Goal: Task Accomplishment & Management: Manage account settings

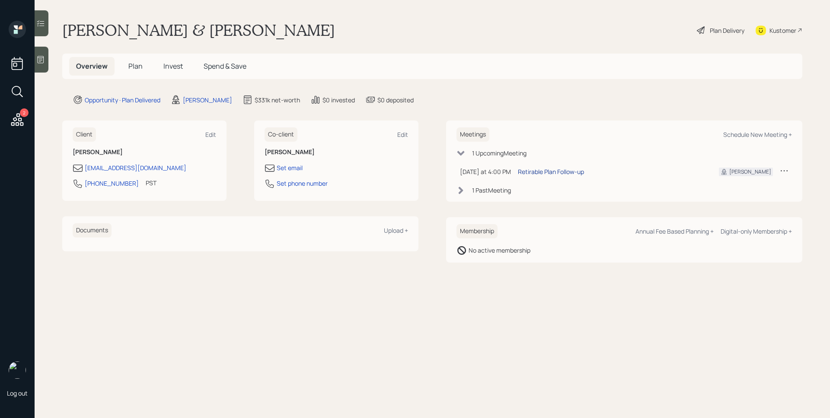
click at [559, 172] on div "Retirable Plan Follow-up" at bounding box center [551, 171] width 66 height 9
click at [135, 68] on span "Plan" at bounding box center [135, 66] width 14 height 10
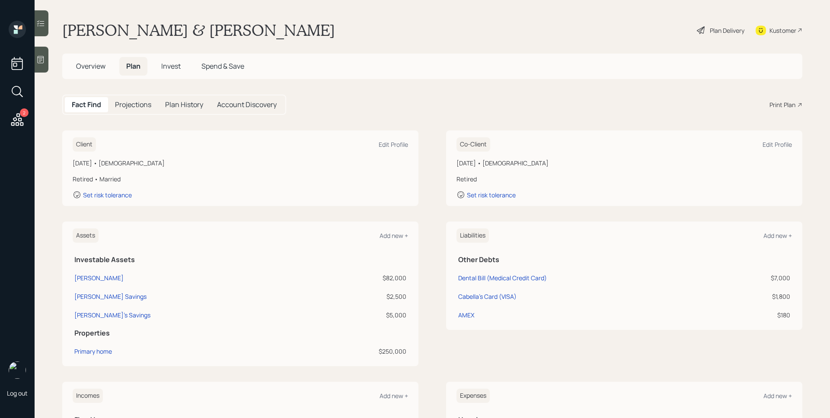
click at [90, 66] on span "Overview" at bounding box center [90, 66] width 29 height 10
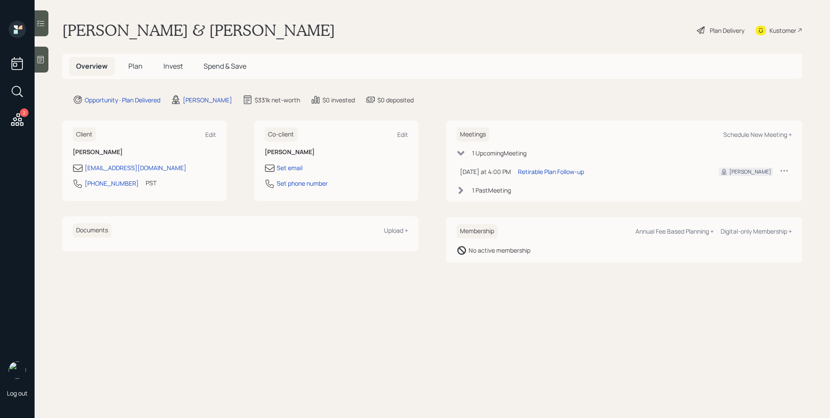
click at [140, 62] on span "Plan" at bounding box center [135, 66] width 14 height 10
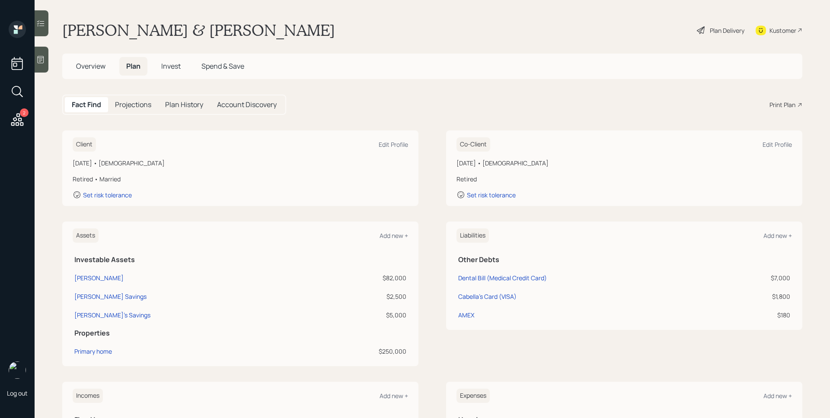
click at [786, 106] on div "Print Plan" at bounding box center [782, 104] width 26 height 9
click at [98, 65] on span "Overview" at bounding box center [90, 66] width 29 height 10
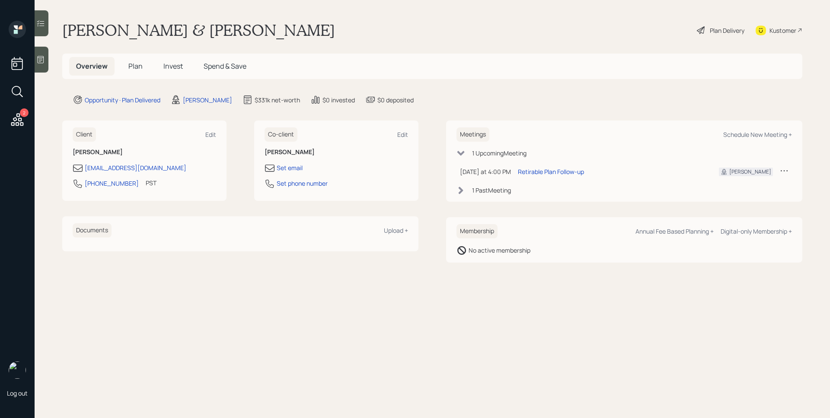
click at [139, 67] on span "Plan" at bounding box center [135, 66] width 14 height 10
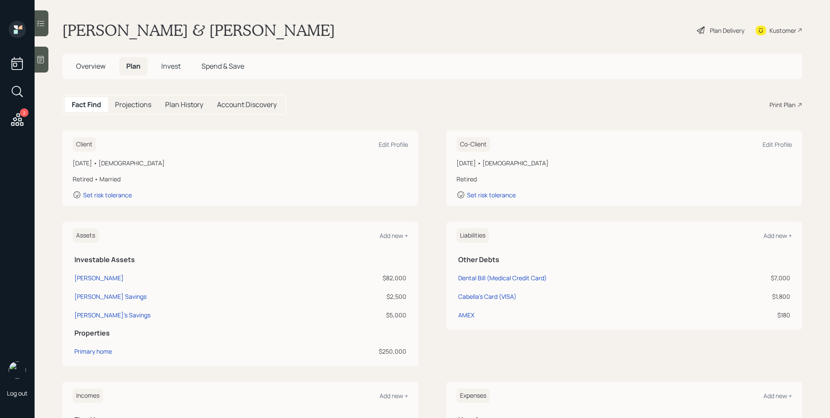
click at [781, 104] on div "Print Plan" at bounding box center [782, 104] width 26 height 9
click at [717, 34] on div "Plan Delivery" at bounding box center [727, 30] width 35 height 9
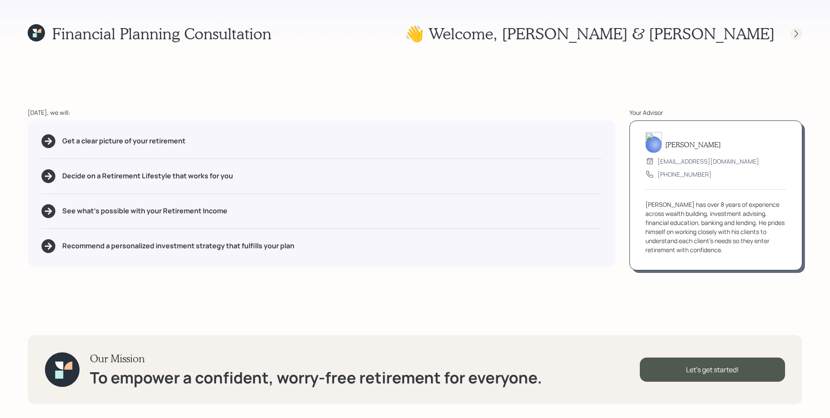
click at [797, 29] on icon at bounding box center [796, 33] width 9 height 9
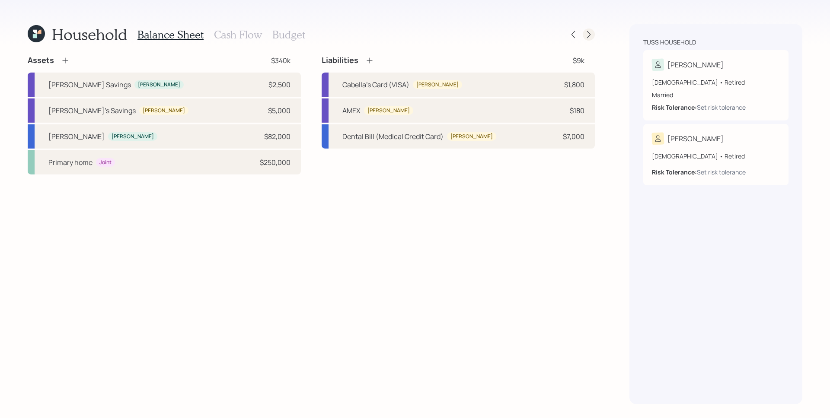
click at [588, 35] on icon at bounding box center [588, 34] width 9 height 9
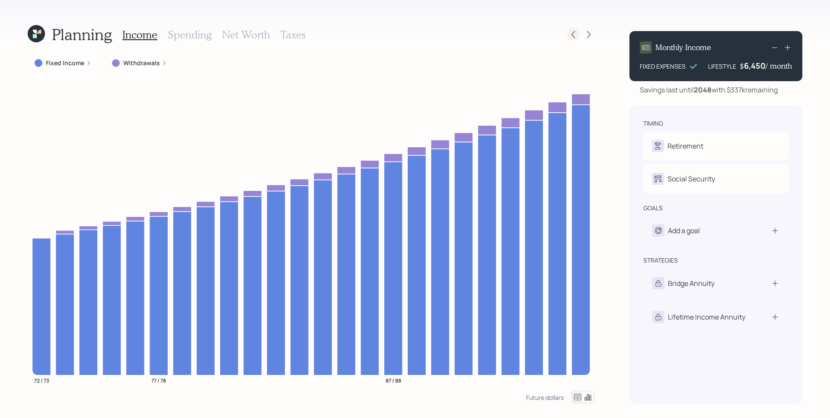
click at [574, 38] on icon at bounding box center [573, 34] width 9 height 9
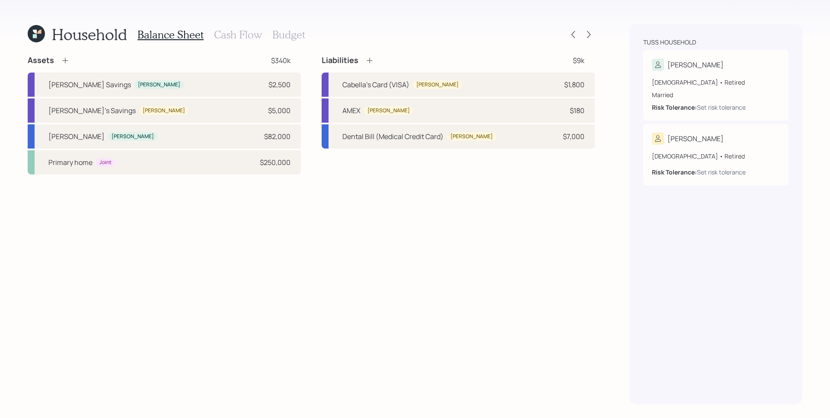
click at [228, 35] on h3 "Cash Flow" at bounding box center [238, 35] width 48 height 13
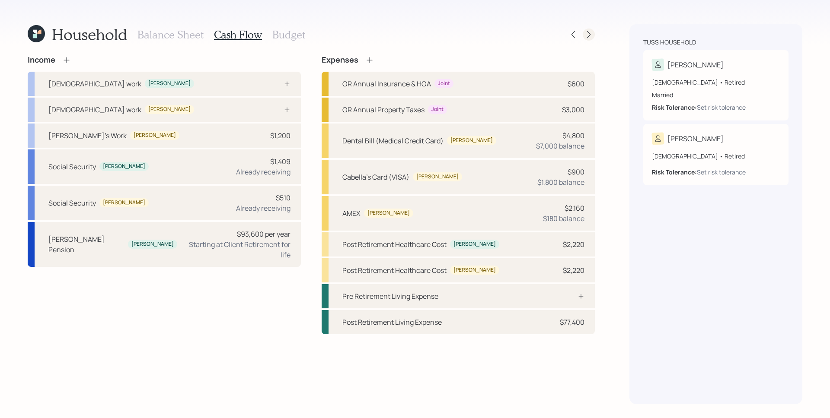
click at [590, 34] on icon at bounding box center [588, 34] width 9 height 9
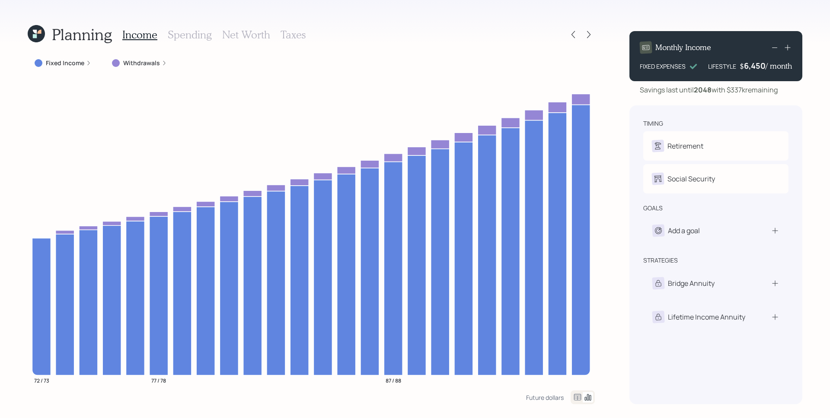
click at [191, 38] on h3 "Spending" at bounding box center [190, 35] width 44 height 13
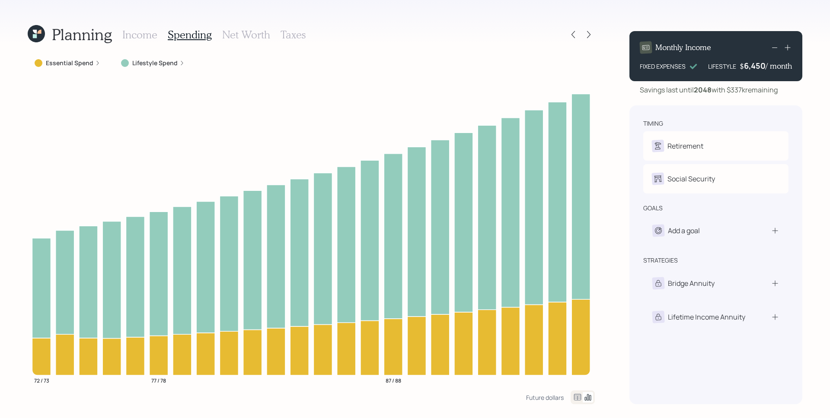
click at [231, 34] on h3 "Net Worth" at bounding box center [246, 35] width 48 height 13
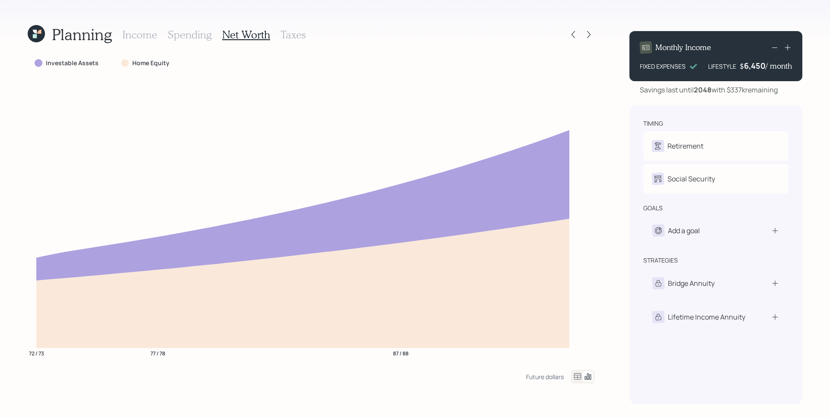
click at [298, 32] on h3 "Taxes" at bounding box center [292, 35] width 25 height 13
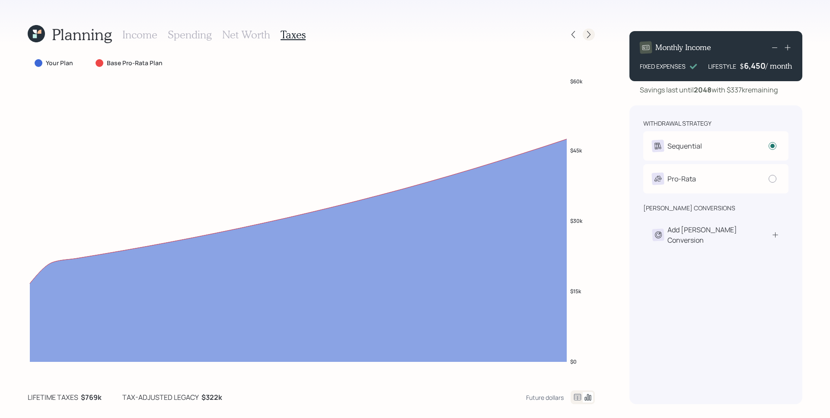
click at [587, 35] on icon at bounding box center [588, 34] width 9 height 9
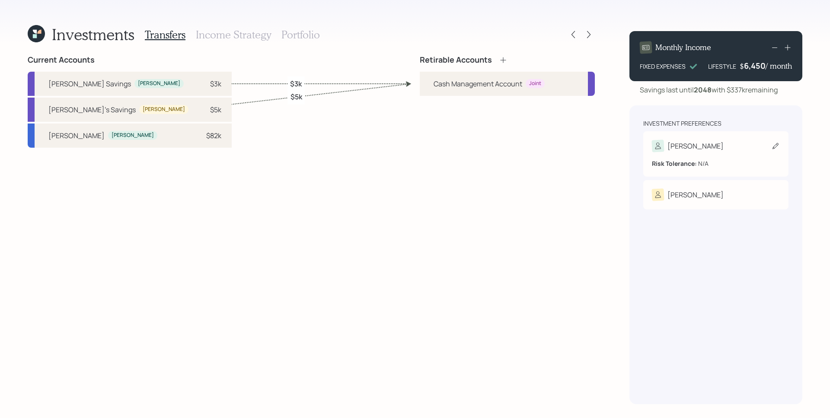
click at [690, 136] on div "Craig Risk Tolerance: N/A" at bounding box center [715, 153] width 145 height 45
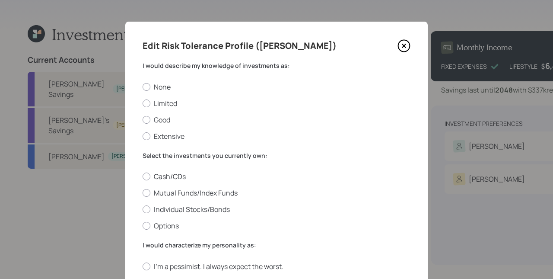
scroll to position [11, 0]
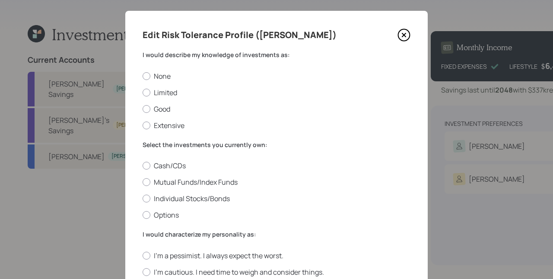
click at [153, 94] on label "Limited" at bounding box center [277, 93] width 268 height 10
click at [143, 92] on input "Limited" at bounding box center [142, 92] width 0 height 0
radio input "true"
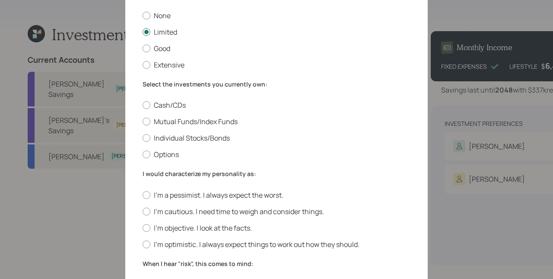
scroll to position [74, 0]
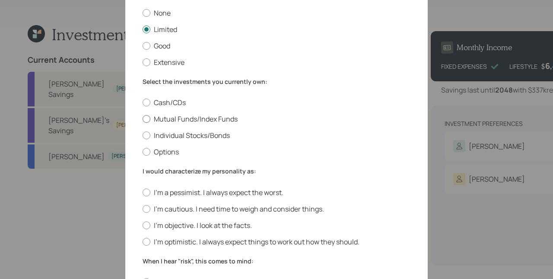
click at [210, 119] on label "Mutual Funds/Index Funds" at bounding box center [277, 119] width 268 height 10
click at [143, 119] on input "Mutual Funds/Index Funds" at bounding box center [142, 119] width 0 height 0
radio input "true"
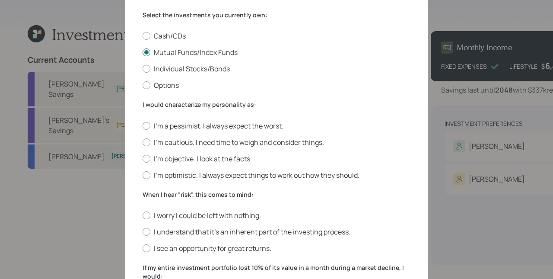
scroll to position [144, 0]
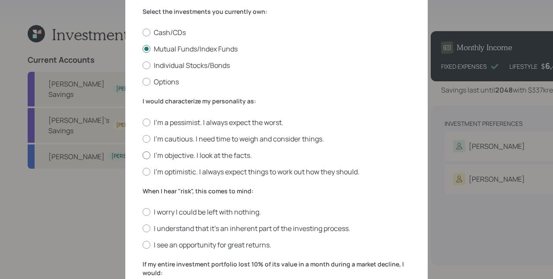
click at [249, 153] on label "I'm objective. I look at the facts." at bounding box center [277, 155] width 268 height 10
click at [143, 155] on input "I'm objective. I look at the facts." at bounding box center [142, 155] width 0 height 0
radio input "true"
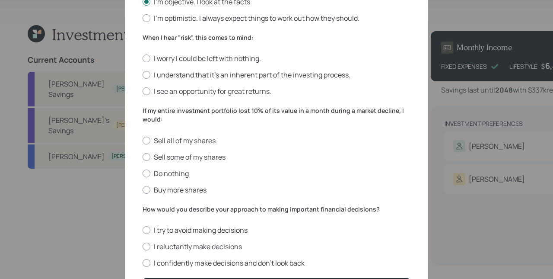
scroll to position [298, 0]
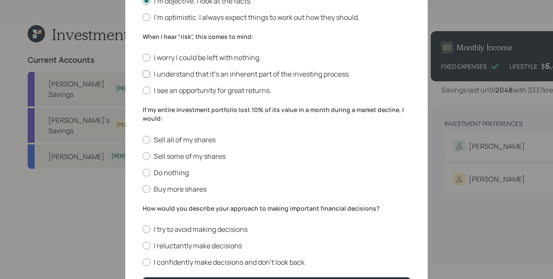
click at [313, 74] on label "I understand that it’s an inherent part of the investing process." at bounding box center [277, 74] width 268 height 10
click at [143, 74] on input "I understand that it’s an inherent part of the investing process." at bounding box center [142, 74] width 0 height 0
radio input "true"
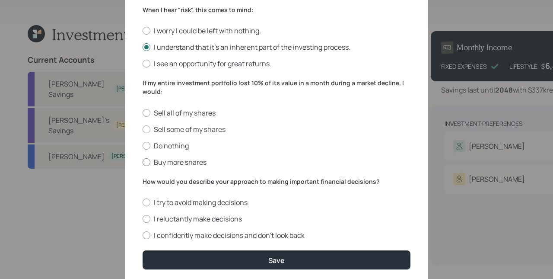
scroll to position [351, 0]
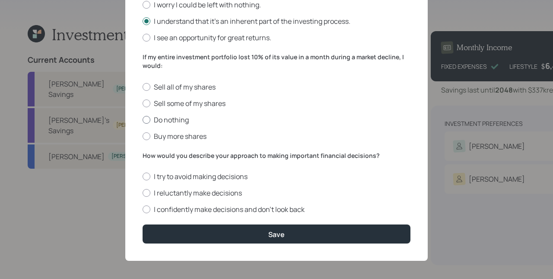
click at [156, 118] on label "Do nothing" at bounding box center [277, 120] width 268 height 10
click at [143, 119] on input "Do nothing" at bounding box center [142, 119] width 0 height 0
radio input "true"
click at [231, 207] on label "I confidently make decisions and don’t look back" at bounding box center [277, 209] width 268 height 10
click at [143, 209] on input "I confidently make decisions and don’t look back" at bounding box center [142, 209] width 0 height 0
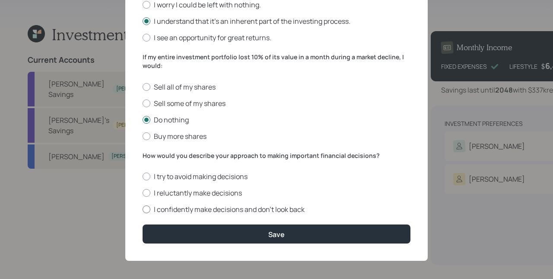
radio input "true"
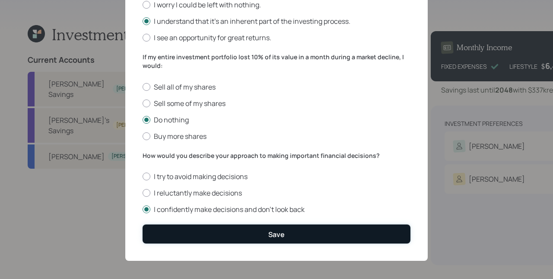
click at [291, 230] on button "Save" at bounding box center [277, 233] width 268 height 19
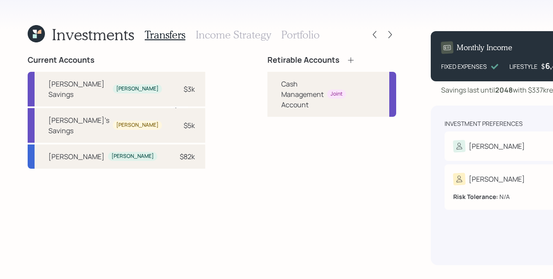
click at [453, 181] on div "Barbara" at bounding box center [517, 179] width 128 height 12
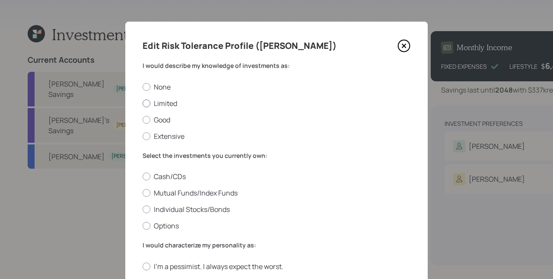
click at [169, 102] on label "Limited" at bounding box center [277, 104] width 268 height 10
click at [143, 103] on input "Limited" at bounding box center [142, 103] width 0 height 0
radio input "true"
click at [173, 188] on label "Mutual Funds/Index Funds" at bounding box center [277, 193] width 268 height 10
click at [143, 193] on input "Mutual Funds/Index Funds" at bounding box center [142, 193] width 0 height 0
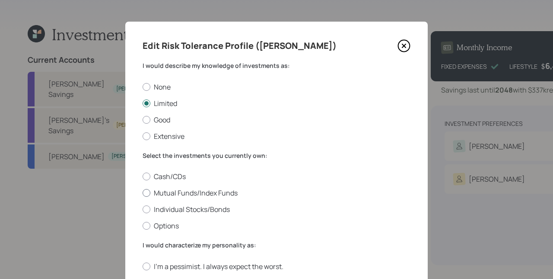
radio input "true"
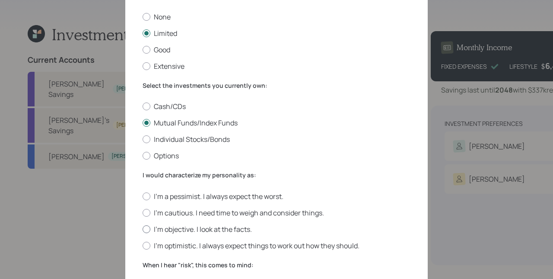
scroll to position [108, 0]
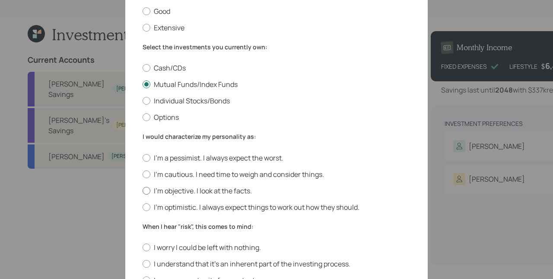
click at [186, 187] on label "I'm objective. I look at the facts." at bounding box center [277, 191] width 268 height 10
click at [143, 190] on input "I'm objective. I look at the facts." at bounding box center [142, 190] width 0 height 0
radio input "true"
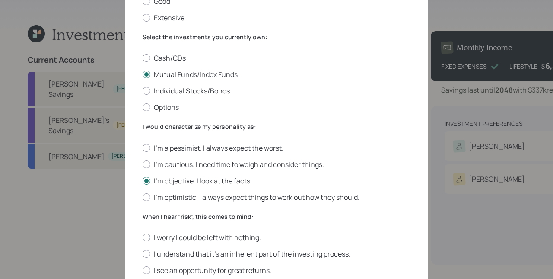
scroll to position [150, 0]
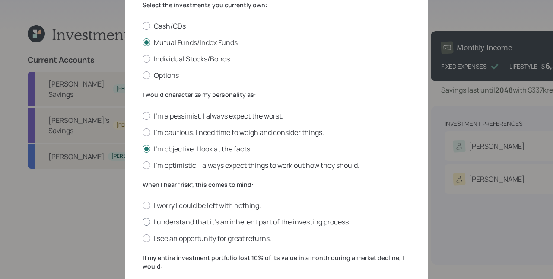
click at [194, 219] on label "I understand that it’s an inherent part of the investing process." at bounding box center [277, 222] width 268 height 10
click at [143, 222] on input "I understand that it’s an inherent part of the investing process." at bounding box center [142, 222] width 0 height 0
radio input "true"
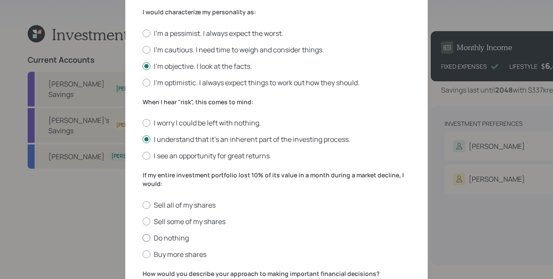
click at [168, 234] on label "Do nothing" at bounding box center [277, 238] width 268 height 10
click at [143, 237] on input "Do nothing" at bounding box center [142, 237] width 0 height 0
radio input "true"
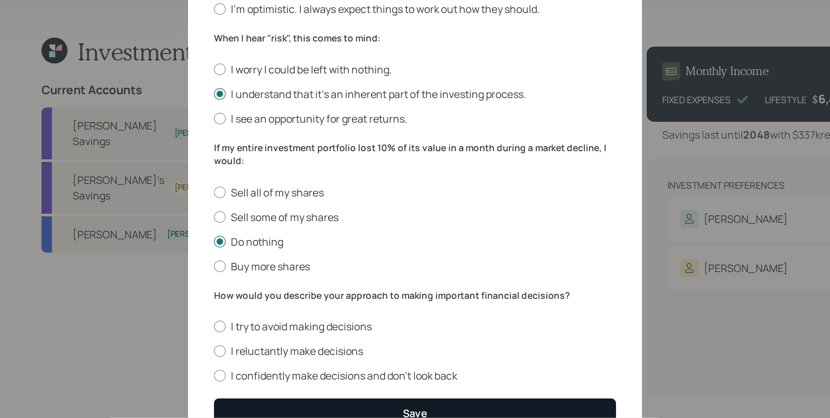
scroll to position [333, 0]
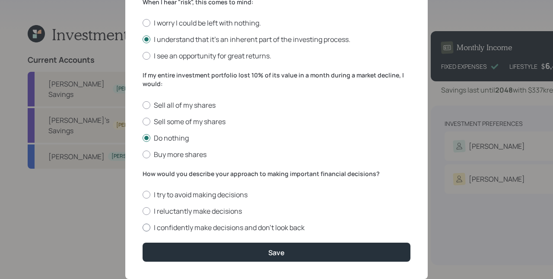
click at [195, 223] on label "I confidently make decisions and don’t look back" at bounding box center [277, 228] width 268 height 10
click at [143, 227] on input "I confidently make decisions and don’t look back" at bounding box center [142, 227] width 0 height 0
radio input "true"
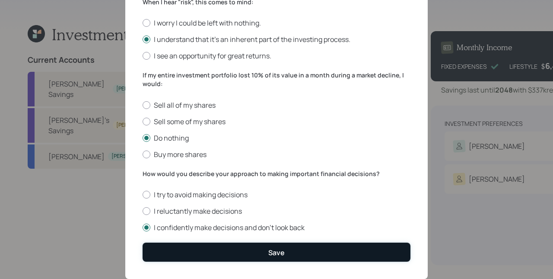
click at [222, 246] on button "Save" at bounding box center [277, 251] width 268 height 19
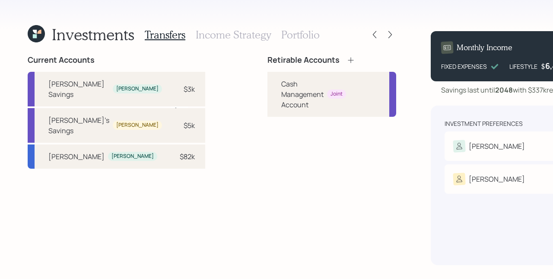
click at [341, 188] on div "Retirable Accounts Cash Management Account Joint" at bounding box center [332, 160] width 129 height 210
click at [347, 61] on icon at bounding box center [351, 60] width 9 height 9
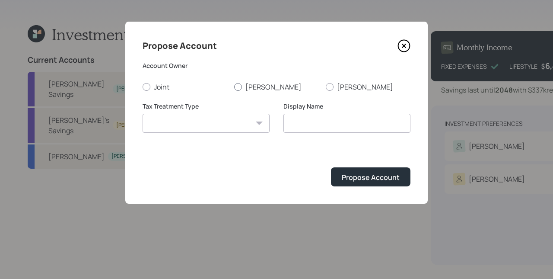
click at [242, 90] on label "Craig" at bounding box center [276, 87] width 85 height 10
click at [234, 87] on input "Craig" at bounding box center [234, 86] width 0 height 0
radio input "true"
click at [229, 128] on select "Roth Taxable Traditional" at bounding box center [206, 123] width 127 height 19
select select "traditional"
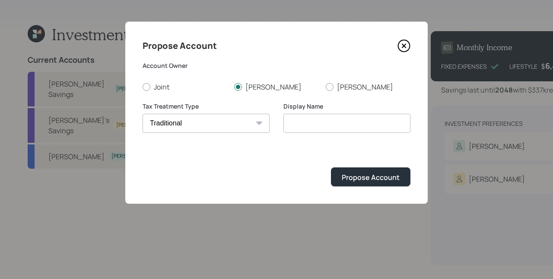
click at [143, 114] on select "Roth Taxable Traditional" at bounding box center [206, 123] width 127 height 19
click at [338, 127] on input "Traditional" at bounding box center [347, 123] width 127 height 19
type input "Traditional IRA"
click at [331, 167] on button "Propose Account" at bounding box center [371, 176] width 80 height 19
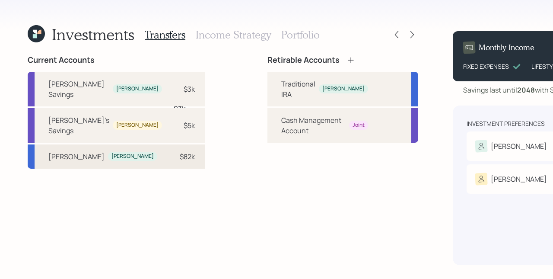
click at [108, 158] on div "Craig's IRA Craig $82k" at bounding box center [117, 156] width 178 height 24
click at [281, 89] on div "Traditional IRA" at bounding box center [298, 89] width 34 height 21
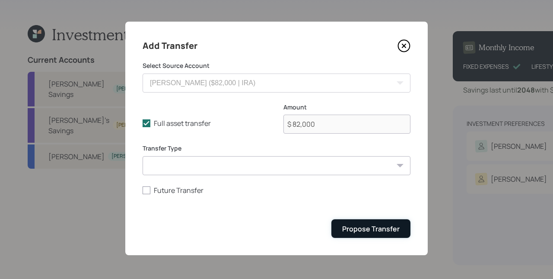
click at [379, 229] on div "Propose Transfer" at bounding box center [370, 229] width 57 height 10
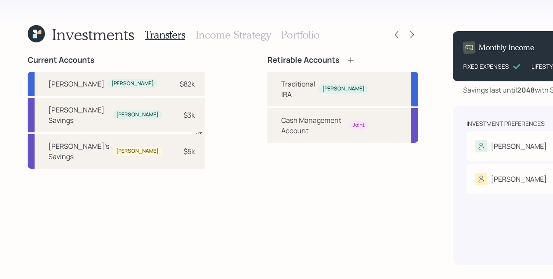
click at [244, 35] on h3 "Income Strategy" at bounding box center [233, 35] width 75 height 13
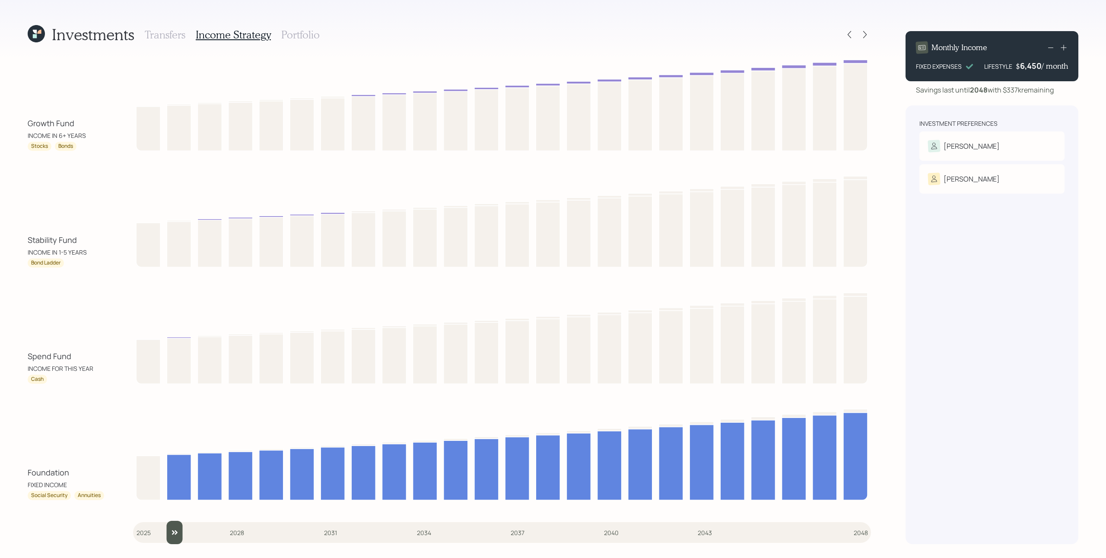
type input "2025"
drag, startPoint x: 147, startPoint y: 533, endPoint x: 140, endPoint y: 530, distance: 7.0
click at [140, 418] on input "slider" at bounding box center [502, 532] width 738 height 23
click at [104, 313] on div "Spend Fund INCOME FOR THIS YEAR Cash" at bounding box center [450, 336] width 844 height 96
click at [829, 38] on icon at bounding box center [849, 34] width 9 height 9
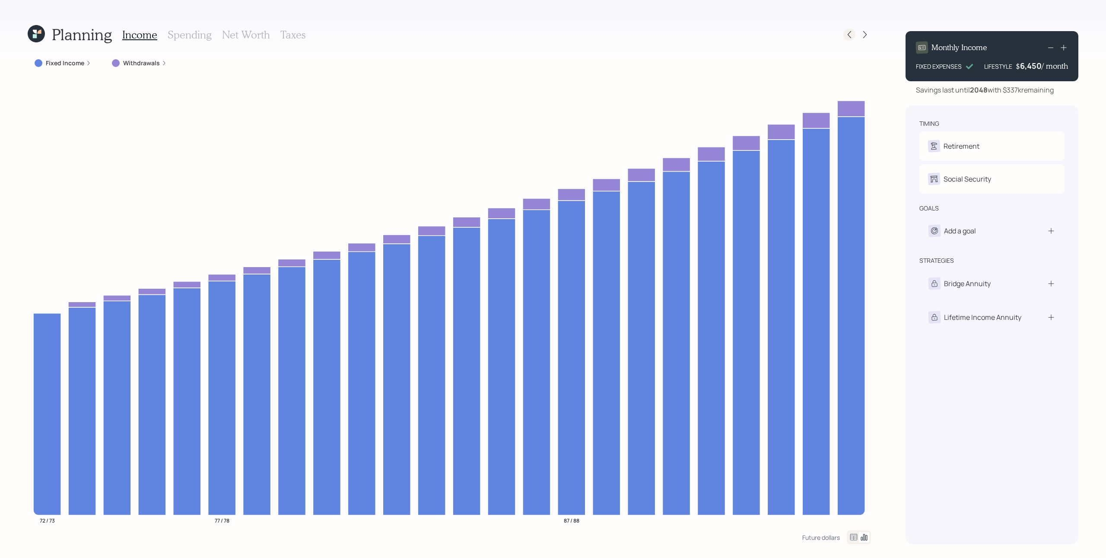
click at [829, 34] on icon at bounding box center [849, 34] width 9 height 9
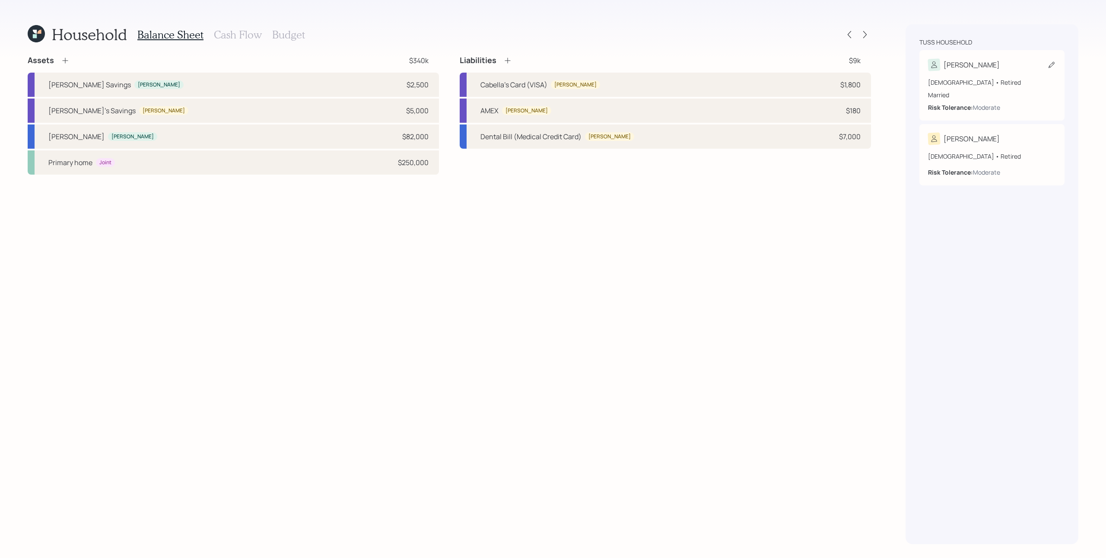
click at [829, 86] on div "72 years old • Retired" at bounding box center [992, 82] width 128 height 9
select select "2"
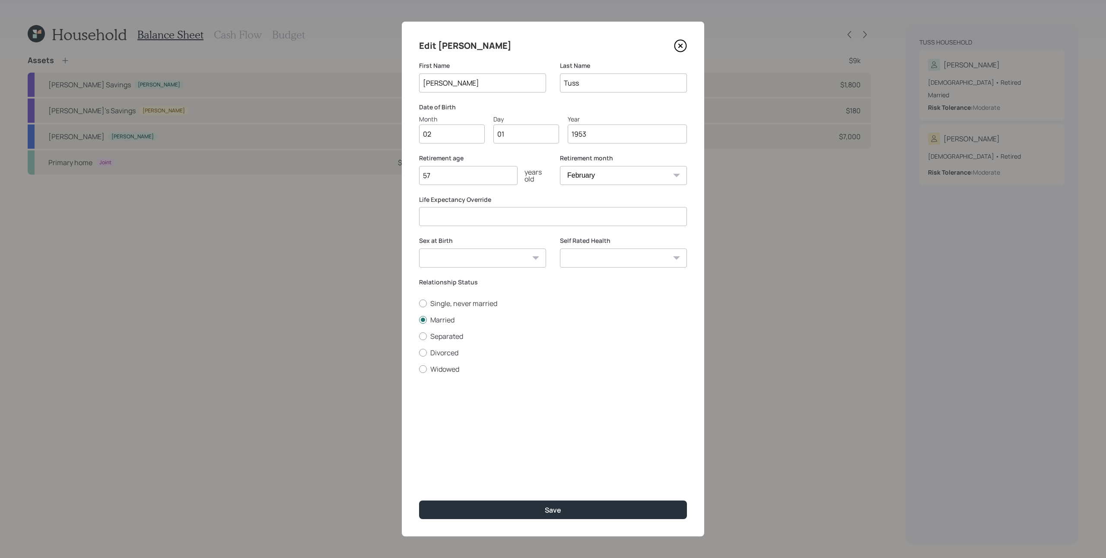
click at [679, 45] on icon at bounding box center [680, 45] width 13 height 13
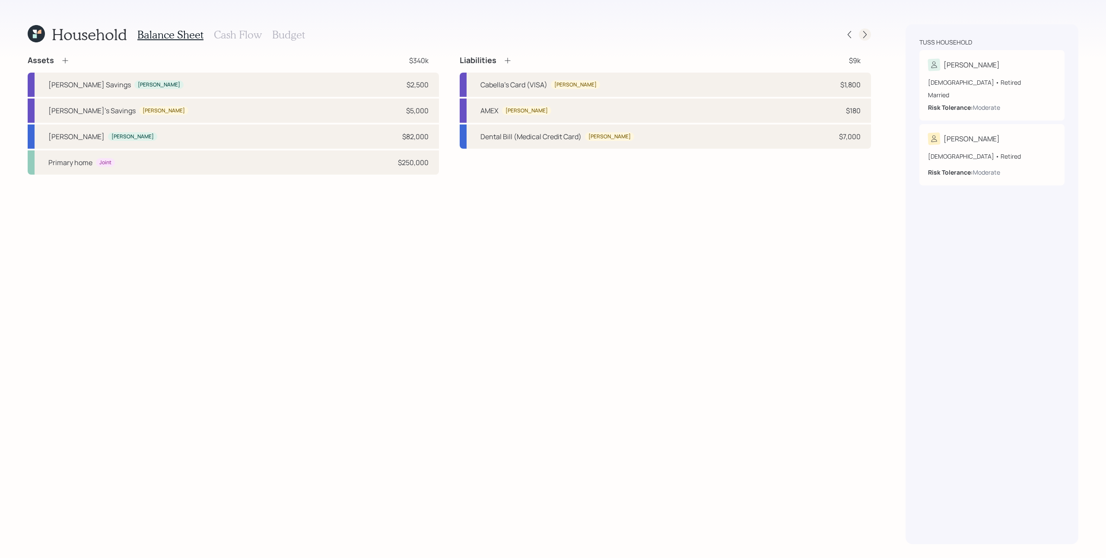
click at [829, 33] on icon at bounding box center [865, 34] width 9 height 9
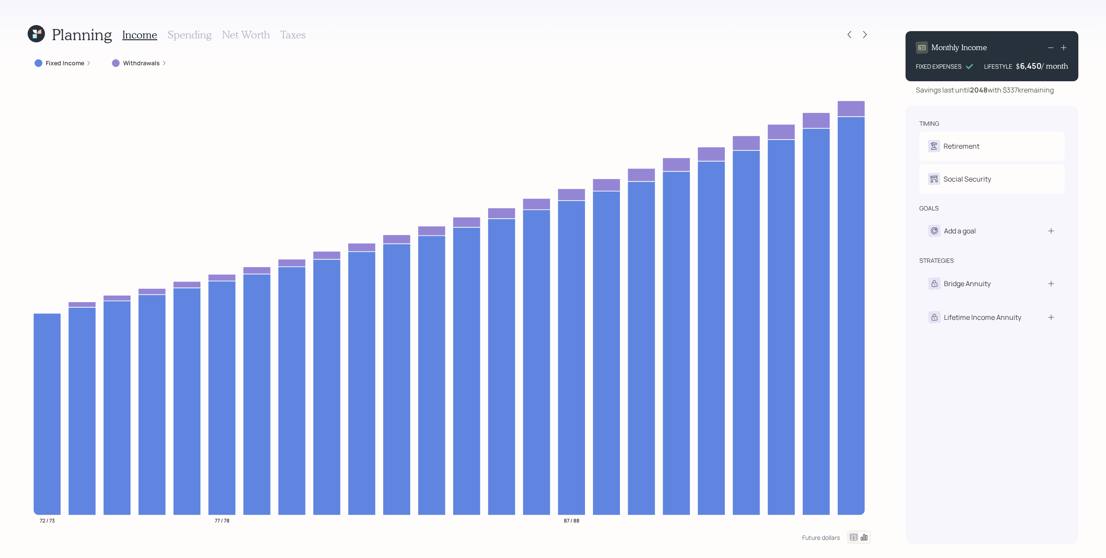
click at [829, 33] on icon at bounding box center [865, 34] width 9 height 9
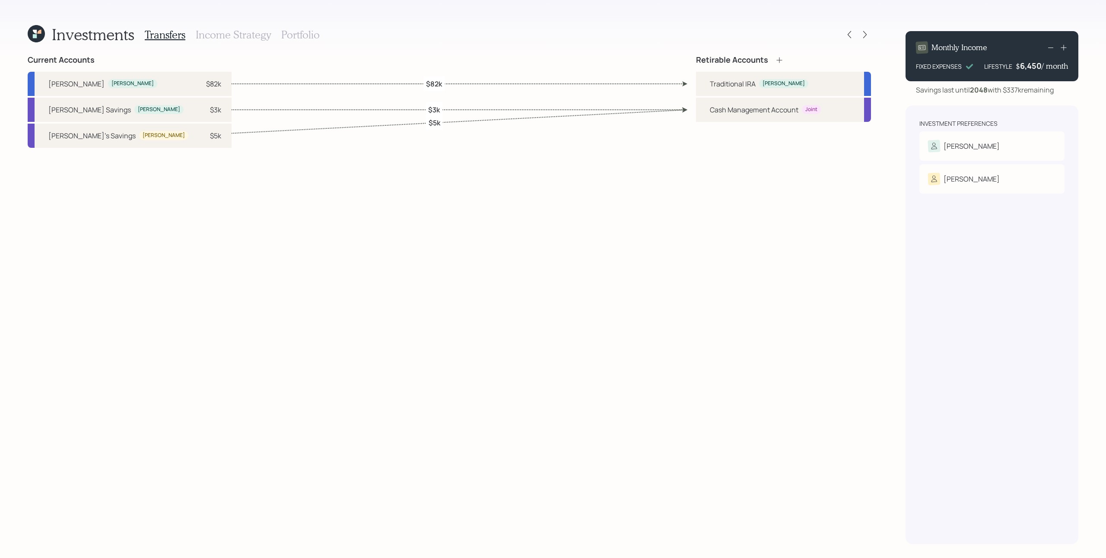
click at [829, 33] on icon at bounding box center [865, 34] width 9 height 9
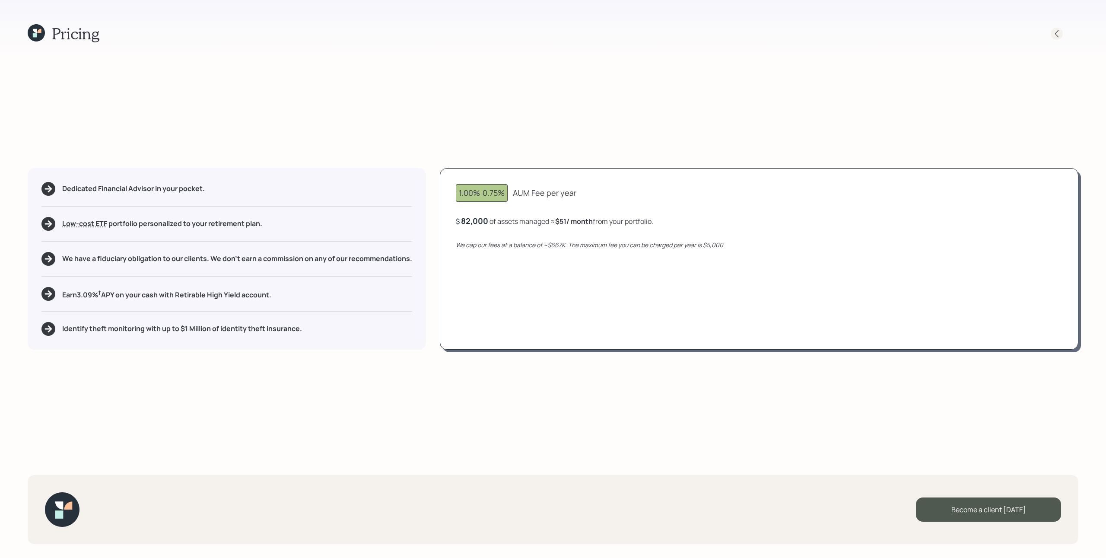
click at [829, 36] on icon at bounding box center [1057, 33] width 9 height 9
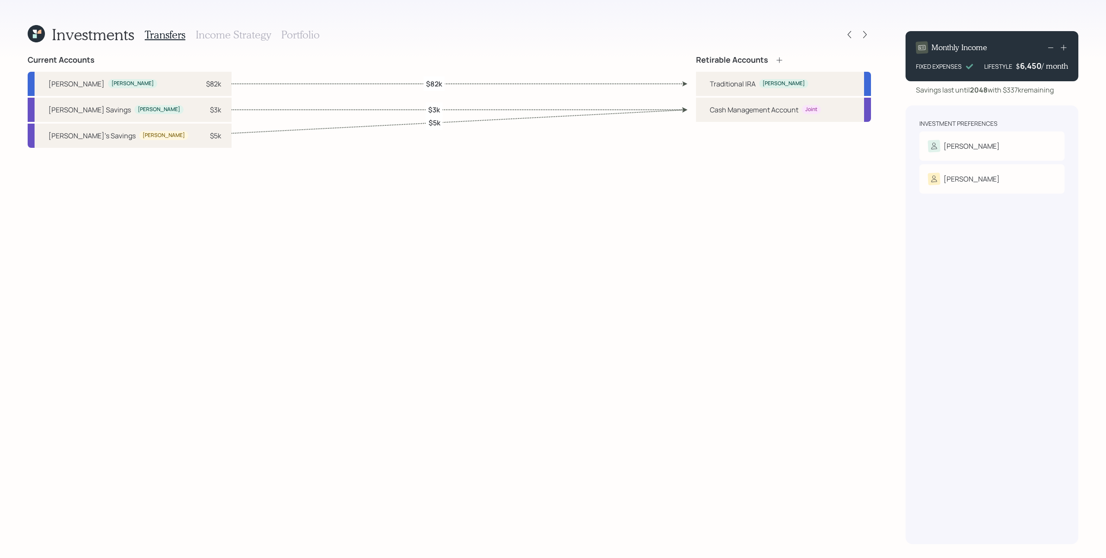
drag, startPoint x: 218, startPoint y: 36, endPoint x: 707, endPoint y: 25, distance: 488.9
click at [218, 36] on h3 "Income Strategy" at bounding box center [233, 35] width 75 height 13
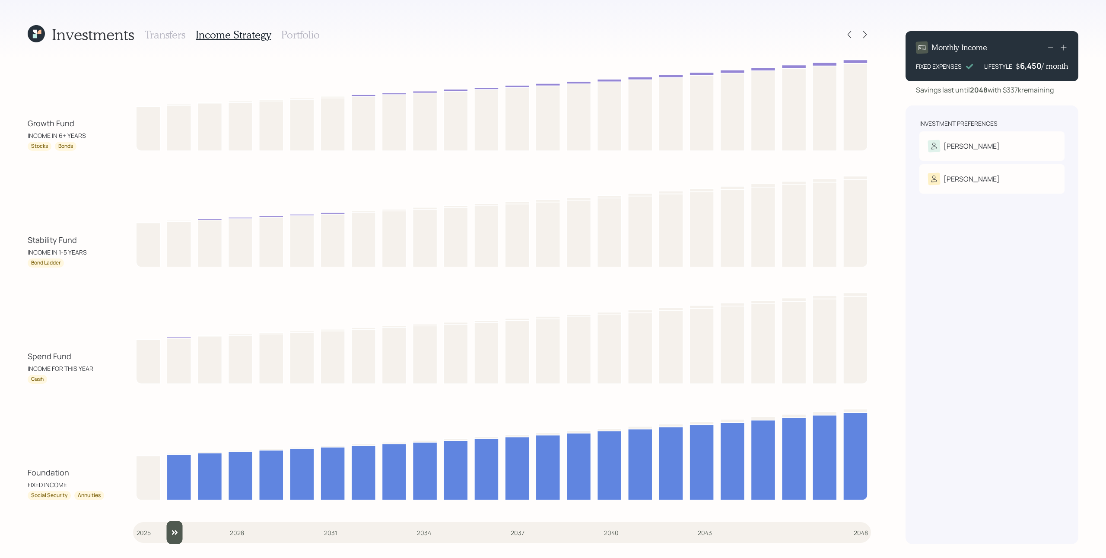
drag, startPoint x: 149, startPoint y: 536, endPoint x: 157, endPoint y: 535, distance: 8.7
type input "2026"
click at [157, 418] on input "slider" at bounding box center [502, 532] width 738 height 23
click at [298, 36] on h3 "Portfolio" at bounding box center [300, 35] width 38 height 13
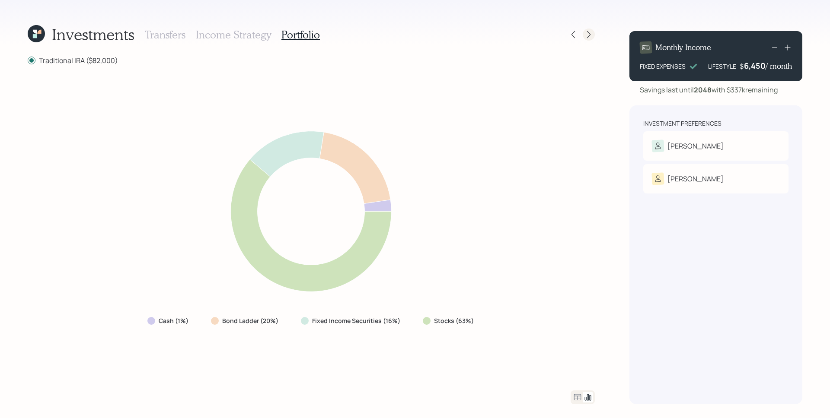
click at [590, 32] on icon at bounding box center [588, 34] width 9 height 9
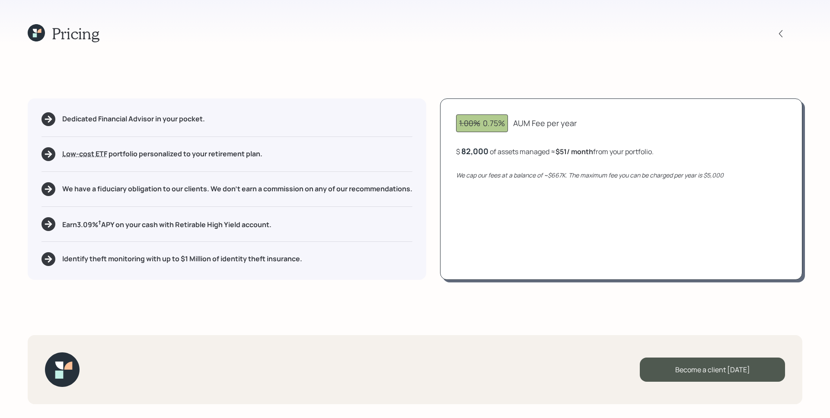
click at [632, 207] on div "1.00% 0.75% AUM Fee per year $ 82,000 of assets managed ≈ $51 / month from your…" at bounding box center [621, 190] width 362 height 182
click at [477, 149] on div "82000" at bounding box center [473, 151] width 25 height 10
click at [575, 202] on div "1.00% 0.75% AUM Fee per year $ 100000 of assets managed ≈ $51 / month from your…" at bounding box center [621, 190] width 362 height 182
click at [481, 154] on div "100,000" at bounding box center [477, 151] width 32 height 10
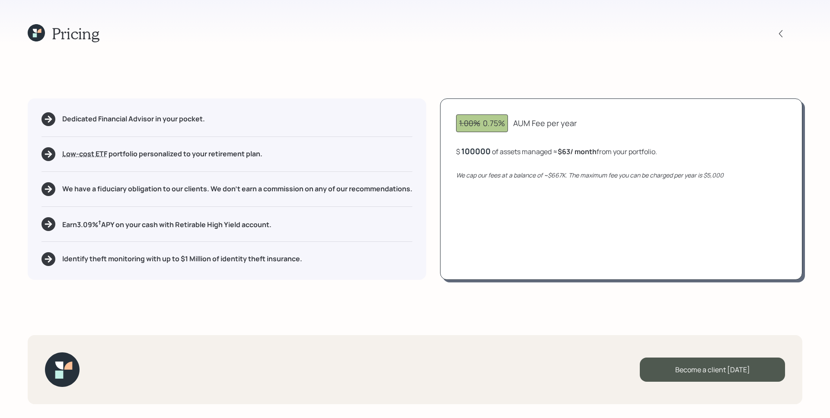
click at [481, 154] on div "100000" at bounding box center [475, 151] width 29 height 10
click at [481, 153] on div "82,000" at bounding box center [474, 151] width 27 height 10
drag, startPoint x: 560, startPoint y: 152, endPoint x: 576, endPoint y: 152, distance: 16.0
click at [576, 152] on b "$31 / month" at bounding box center [575, 152] width 38 height 10
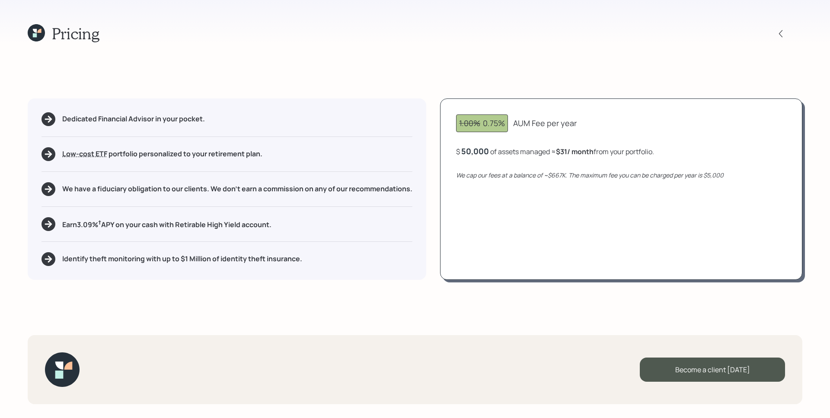
click at [480, 155] on div "50,000" at bounding box center [475, 151] width 28 height 10
click at [480, 155] on div "50000" at bounding box center [473, 151] width 25 height 10
click at [513, 304] on div "Pricing Dedicated Financial Advisor in your pocket. Low-cost ETF Retirable uses…" at bounding box center [415, 209] width 830 height 418
click at [785, 34] on div at bounding box center [780, 34] width 12 height 12
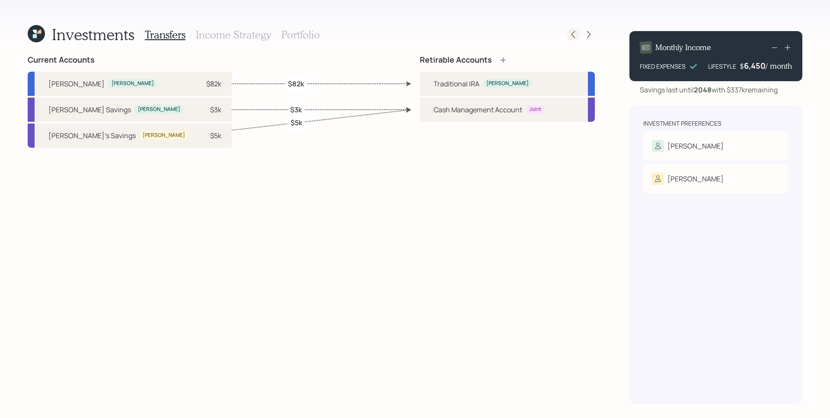
click at [573, 34] on icon at bounding box center [573, 34] width 9 height 9
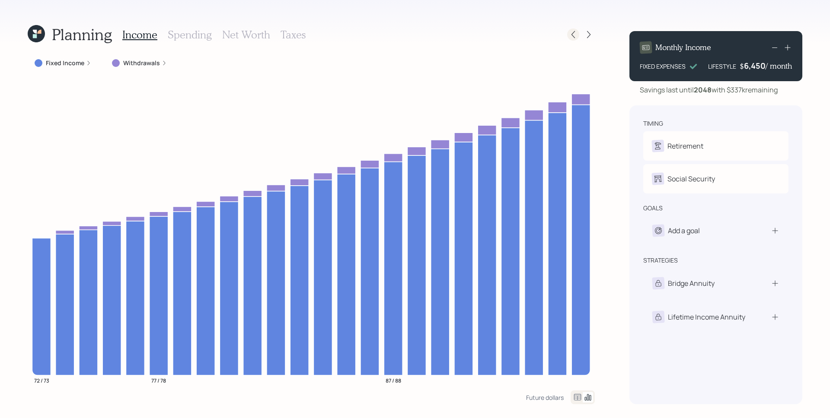
click at [577, 36] on icon at bounding box center [573, 34] width 9 height 9
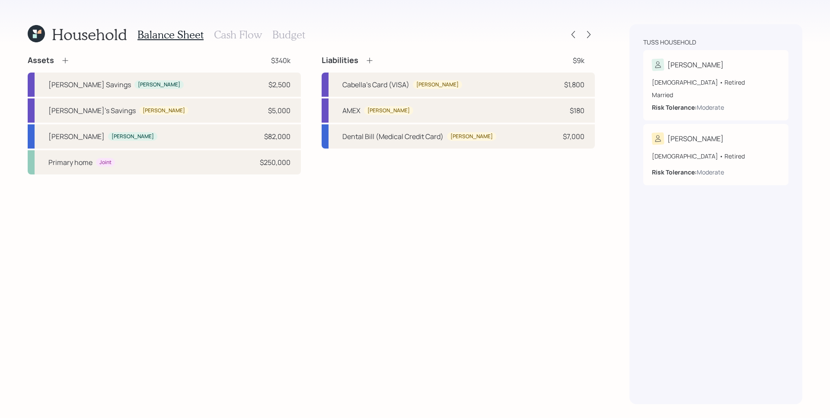
click at [236, 35] on h3 "Cash Flow" at bounding box center [238, 35] width 48 height 13
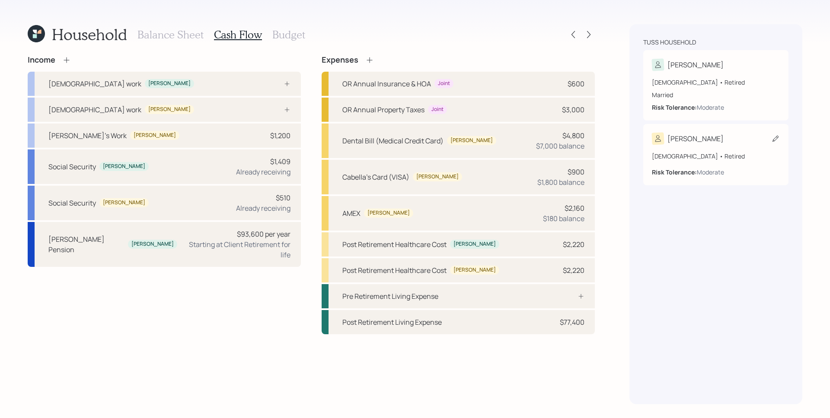
click at [695, 150] on div "72 years old • Retired Risk Tolerance: Moderate" at bounding box center [716, 161] width 128 height 32
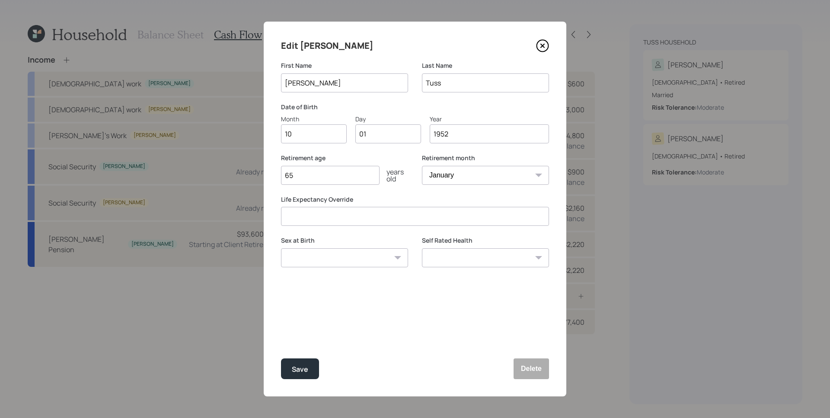
click at [542, 45] on icon at bounding box center [542, 45] width 3 height 3
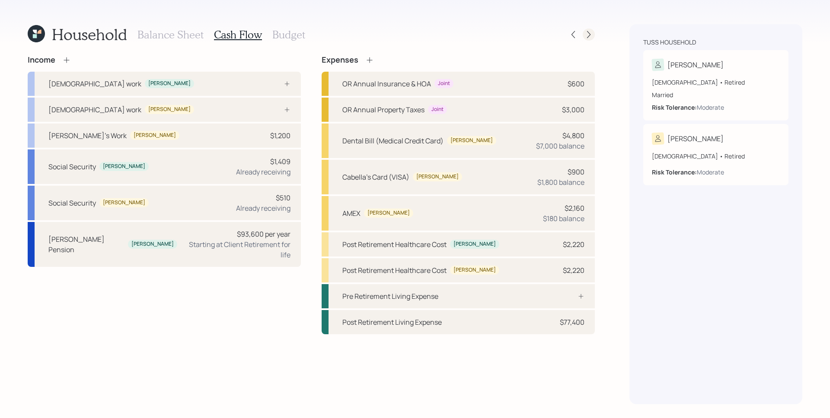
click at [588, 35] on icon at bounding box center [588, 34] width 9 height 9
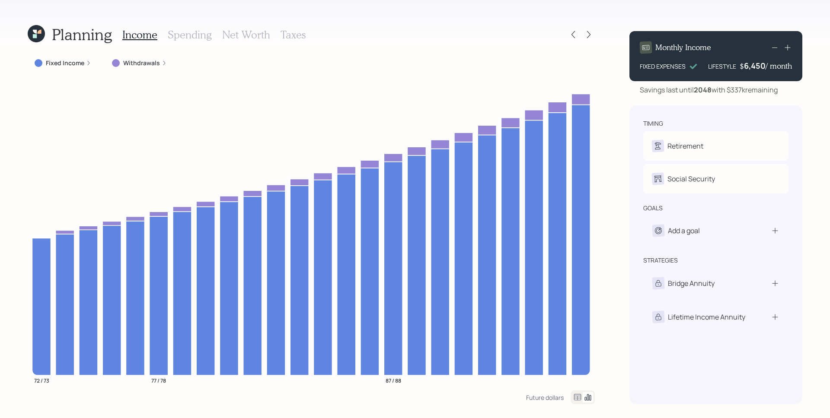
click at [588, 35] on icon at bounding box center [588, 34] width 9 height 9
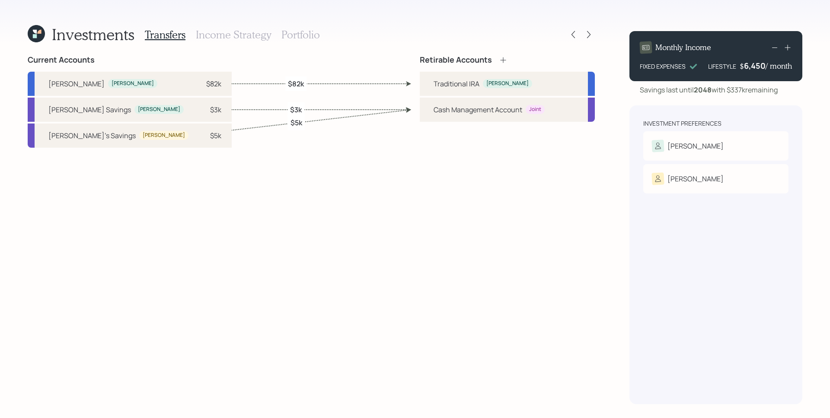
click at [588, 35] on icon at bounding box center [588, 34] width 9 height 9
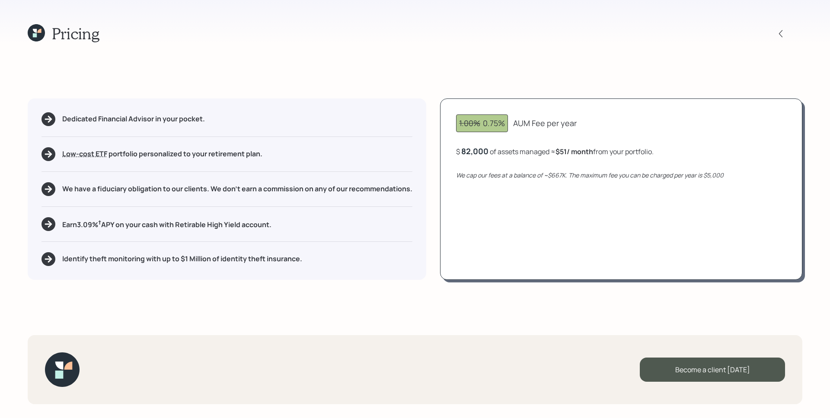
click at [30, 30] on icon at bounding box center [36, 32] width 17 height 17
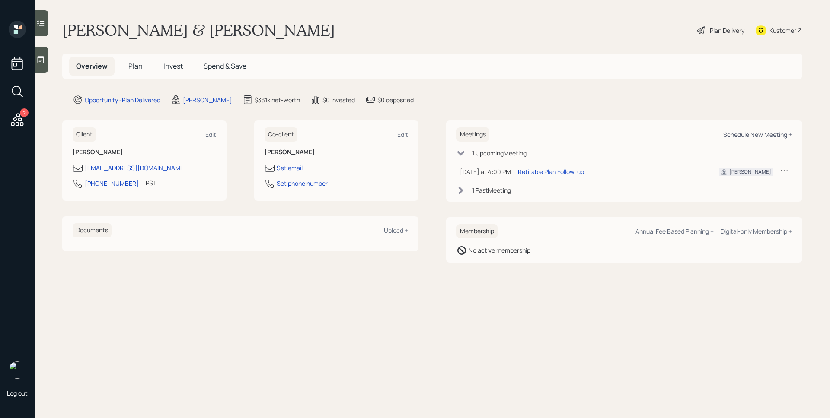
click at [758, 138] on div "Schedule New Meeting +" at bounding box center [757, 135] width 69 height 8
select select "d946c976-65aa-4529-ac9d-02c4f1114fc0"
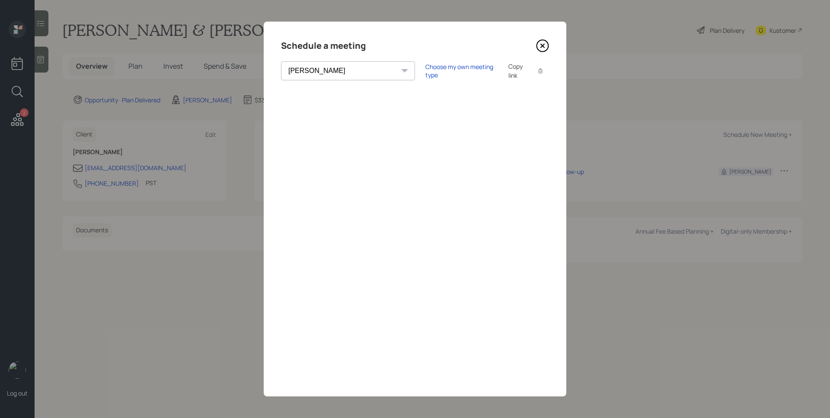
click at [538, 49] on icon at bounding box center [542, 45] width 13 height 13
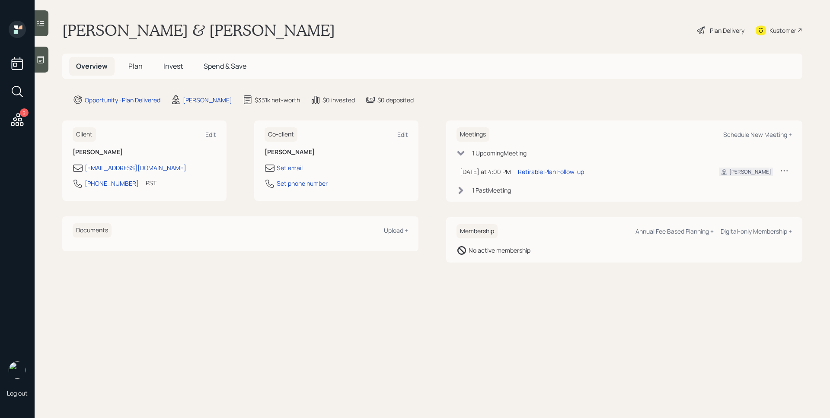
click at [134, 69] on span "Plan" at bounding box center [135, 66] width 14 height 10
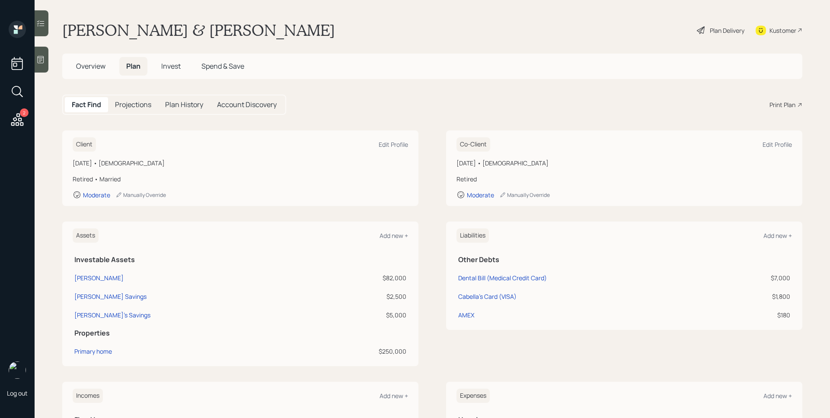
click at [781, 108] on div "Print Plan" at bounding box center [782, 104] width 26 height 9
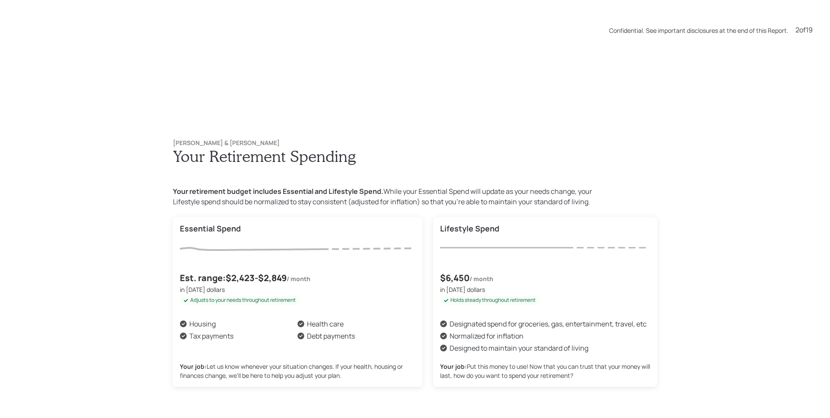
scroll to position [418, 0]
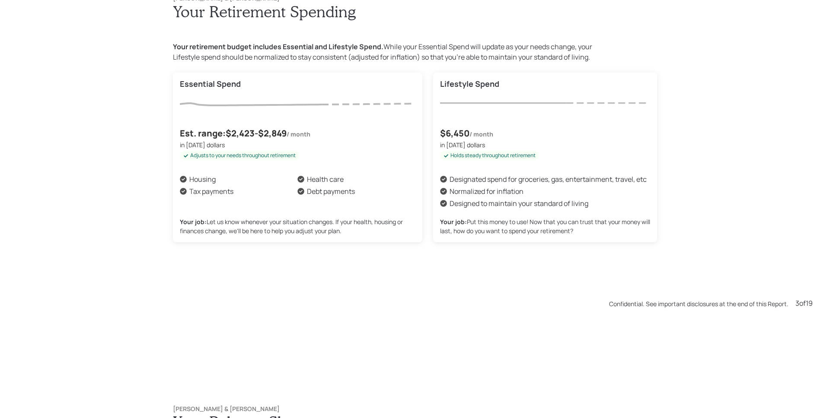
scroll to position [837, 0]
